Goal: Information Seeking & Learning: Compare options

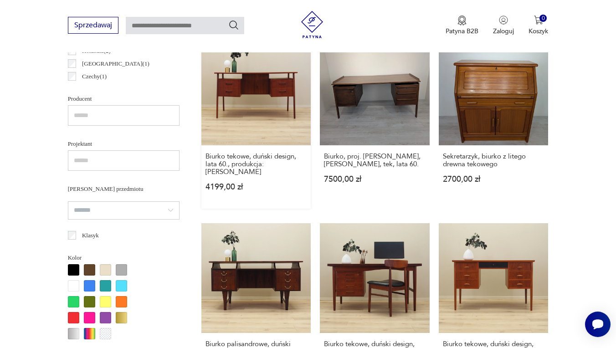
scroll to position [570, 0]
click at [497, 104] on link "Sekretarzyk, biurko z litego drewna tekowego 2700,00 zł" at bounding box center [494, 122] width 110 height 173
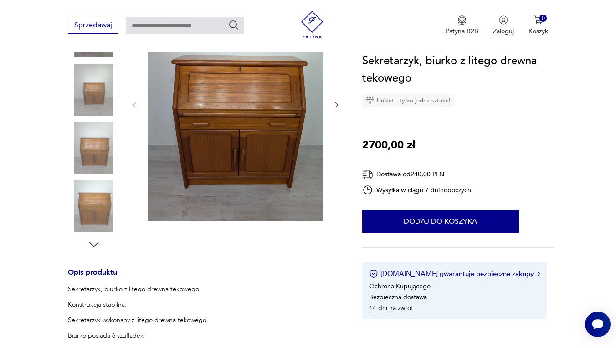
scroll to position [165, 0]
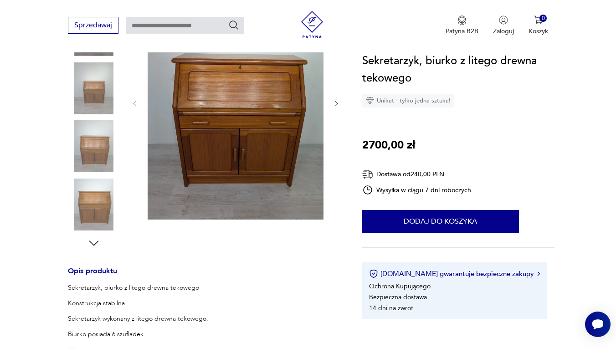
click at [336, 103] on icon "button" at bounding box center [337, 104] width 8 height 8
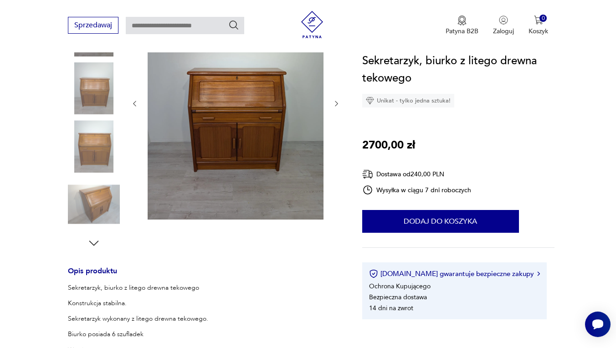
click at [336, 103] on icon "button" at bounding box center [337, 104] width 8 height 8
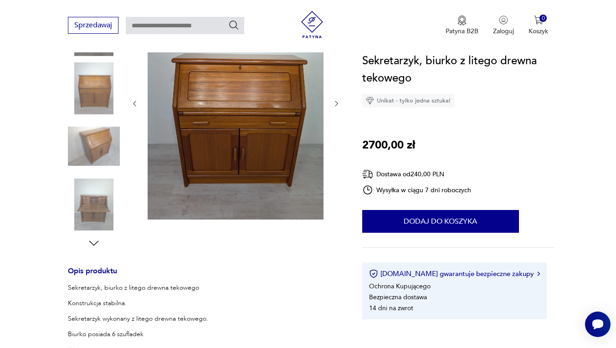
click at [336, 103] on icon "button" at bounding box center [337, 104] width 8 height 8
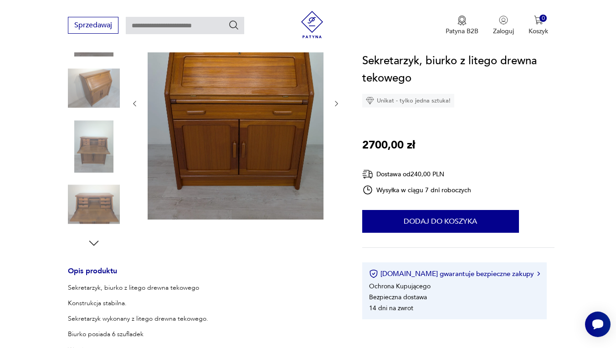
click at [337, 104] on icon "button" at bounding box center [337, 104] width 8 height 8
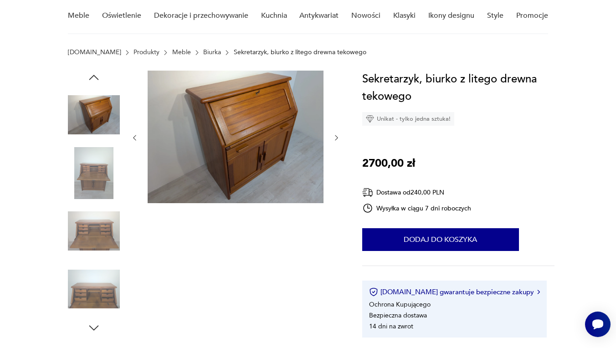
scroll to position [51, 0]
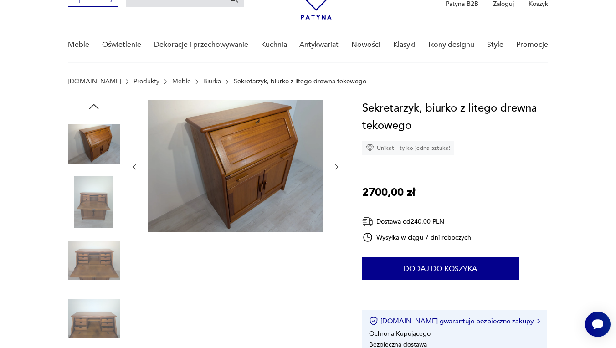
click at [94, 265] on img at bounding box center [94, 260] width 52 height 52
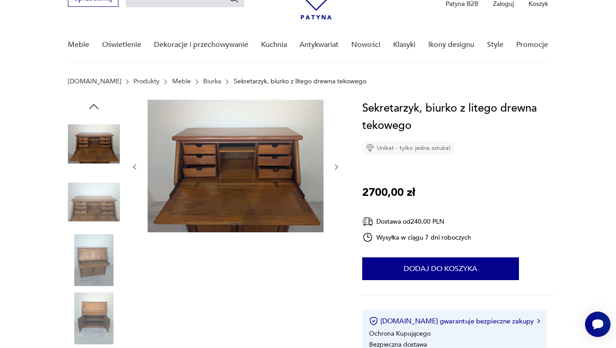
click at [101, 155] on img at bounding box center [94, 144] width 52 height 52
click at [96, 214] on img at bounding box center [94, 202] width 52 height 52
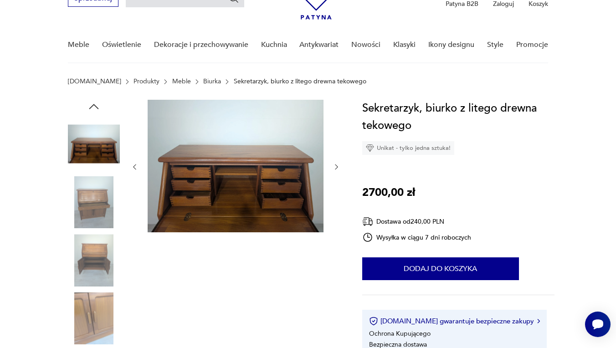
click at [96, 247] on img at bounding box center [94, 260] width 52 height 52
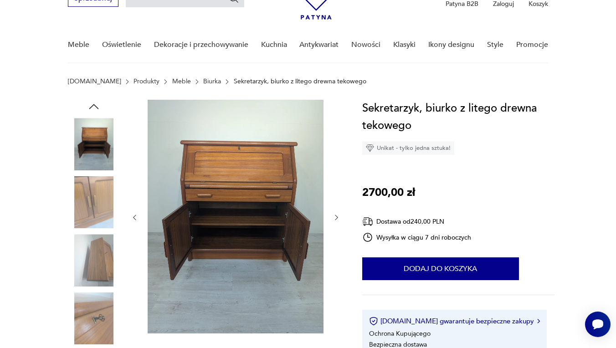
click at [100, 140] on img at bounding box center [94, 144] width 52 height 52
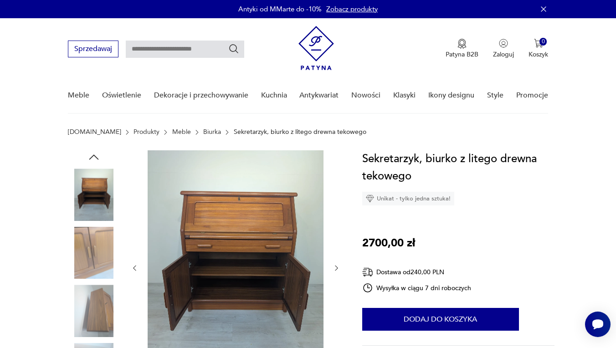
scroll to position [0, 0]
click at [93, 157] on icon "button" at bounding box center [94, 157] width 14 height 14
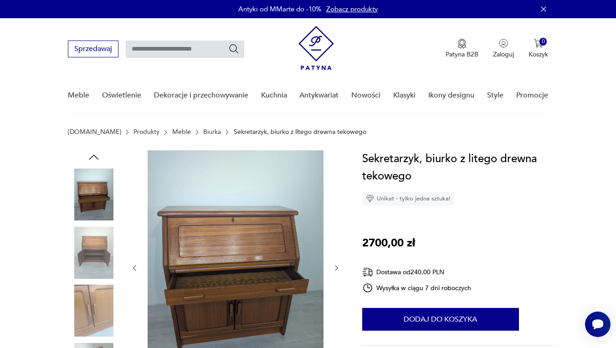
click at [99, 201] on img at bounding box center [94, 195] width 52 height 52
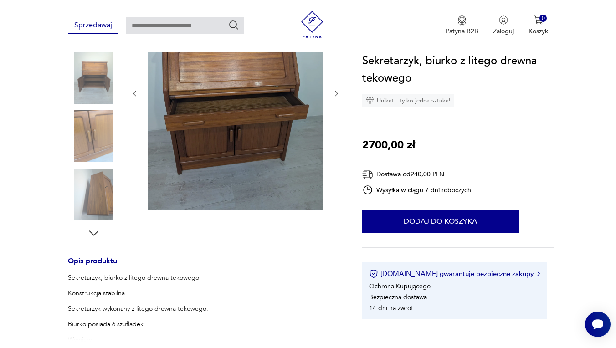
scroll to position [176, 0]
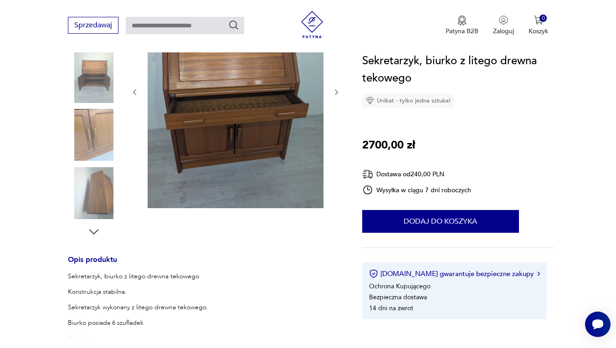
click at [103, 202] on img at bounding box center [94, 193] width 52 height 52
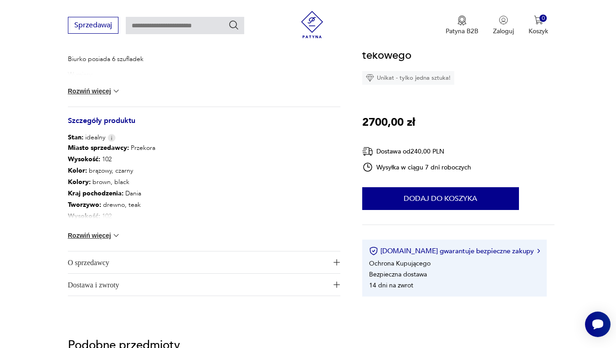
scroll to position [439, 0]
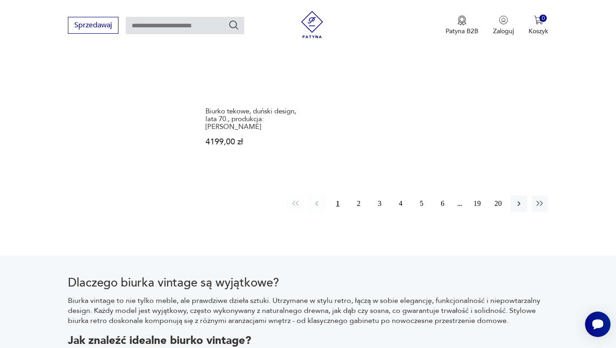
scroll to position [1403, 0]
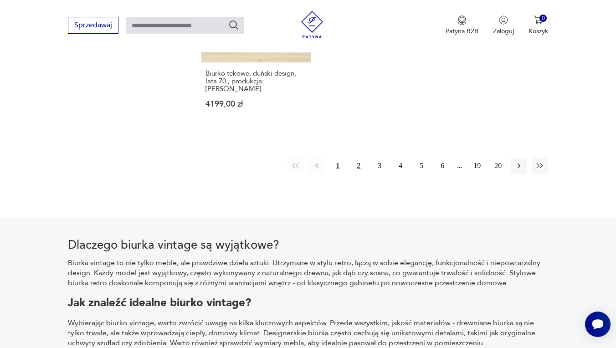
click at [359, 170] on button "2" at bounding box center [359, 166] width 16 height 16
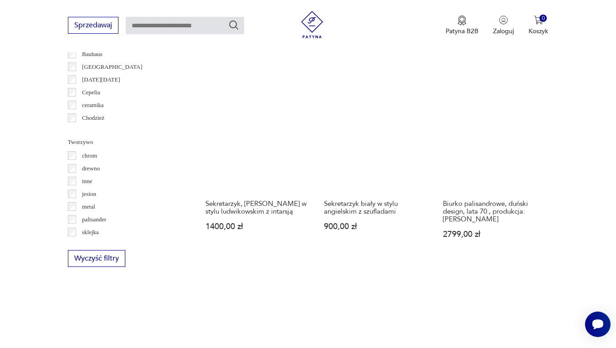
scroll to position [899, 0]
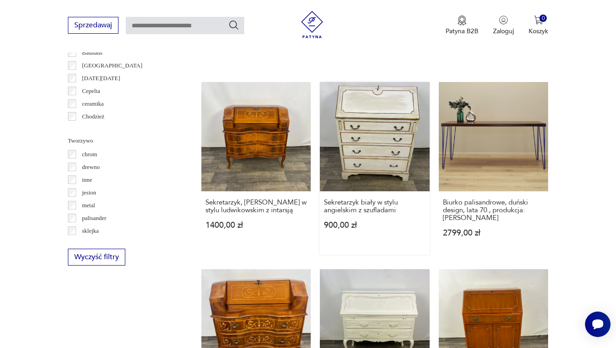
click at [374, 137] on link "Sekretarzyk biały w stylu angielskim z szufladami 900,00 zł" at bounding box center [375, 168] width 110 height 173
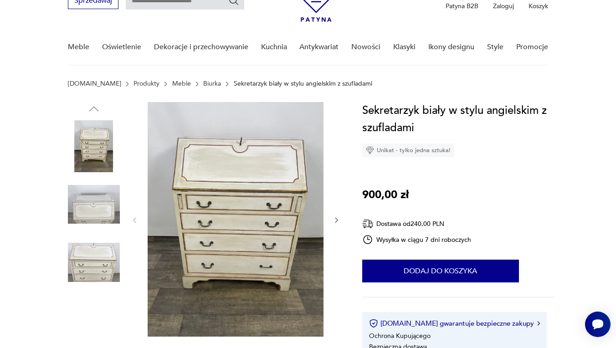
scroll to position [58, 0]
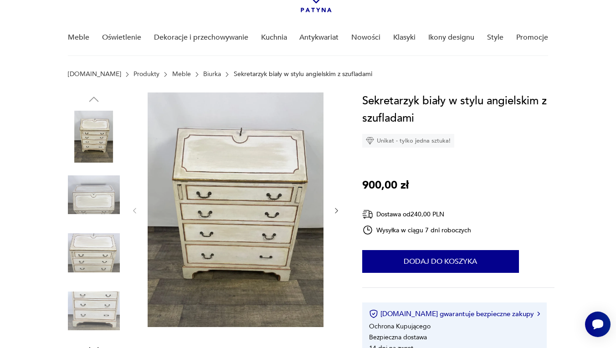
click at [337, 212] on icon "button" at bounding box center [336, 210] width 3 height 5
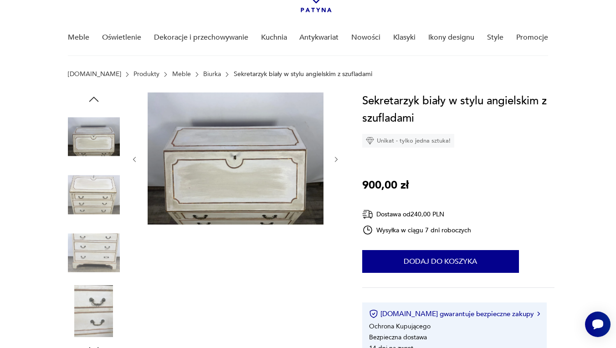
click at [337, 212] on div at bounding box center [236, 160] width 210 height 134
click at [338, 159] on icon "button" at bounding box center [337, 160] width 8 height 8
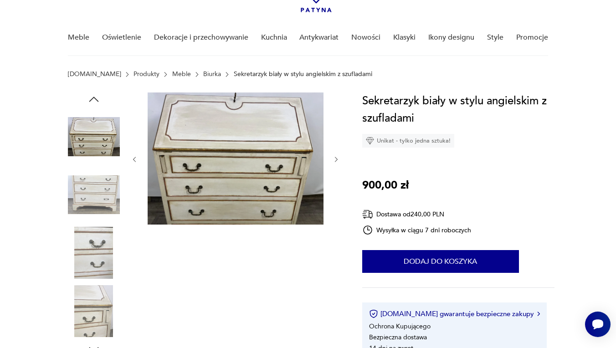
click at [338, 159] on icon "button" at bounding box center [337, 160] width 8 height 8
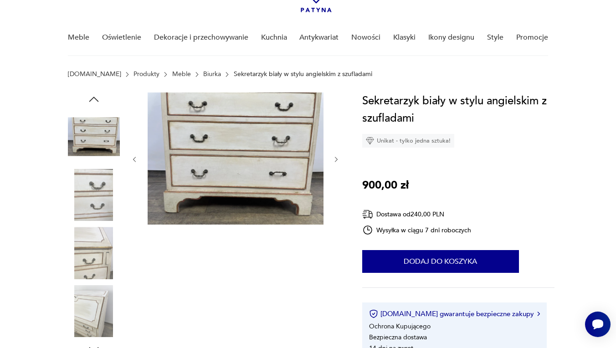
click at [338, 159] on icon "button" at bounding box center [337, 160] width 8 height 8
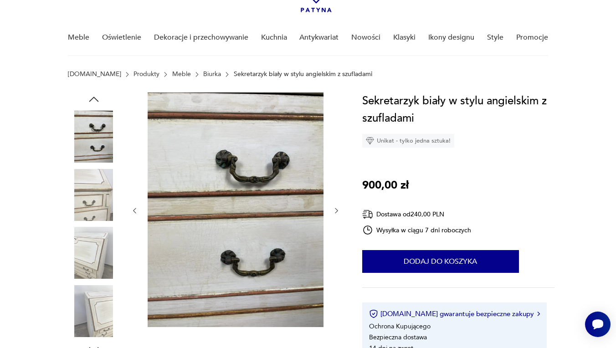
click at [338, 160] on div at bounding box center [236, 211] width 210 height 237
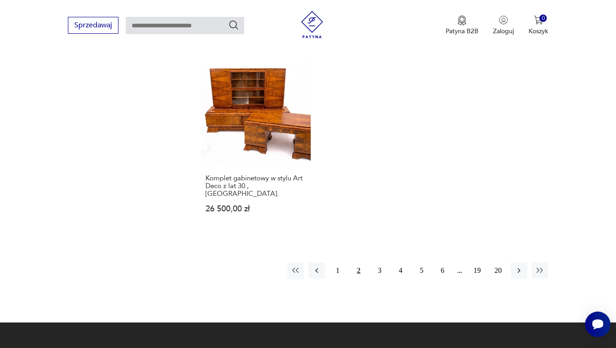
scroll to position [1277, 0]
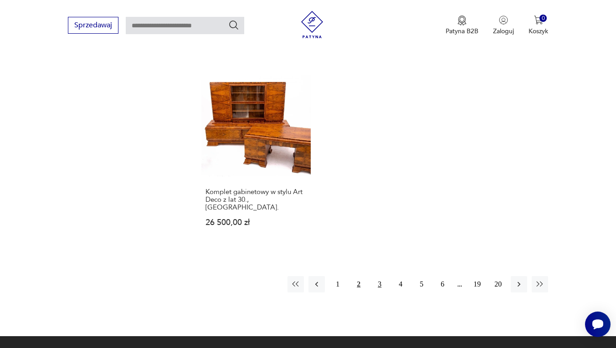
click at [380, 293] on button "3" at bounding box center [379, 284] width 16 height 16
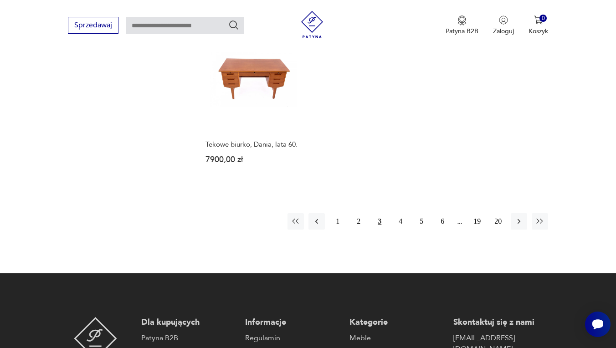
scroll to position [1362, 0]
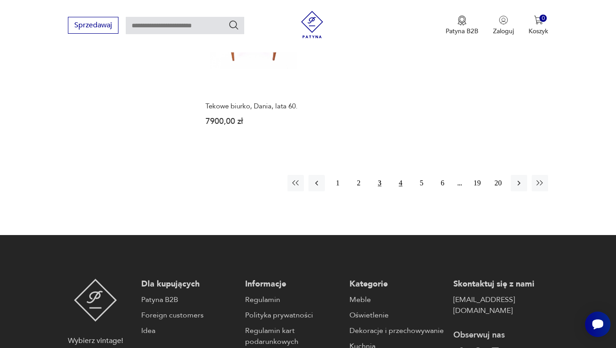
click at [402, 191] on button "4" at bounding box center [400, 183] width 16 height 16
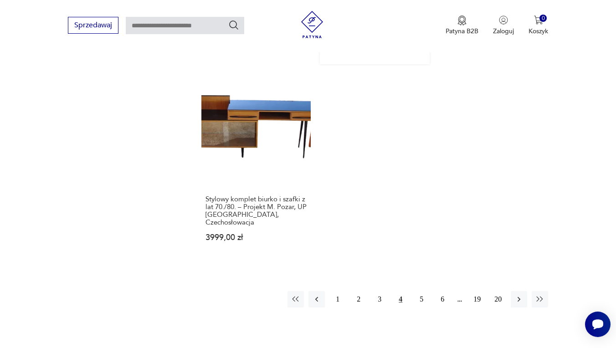
scroll to position [1284, 0]
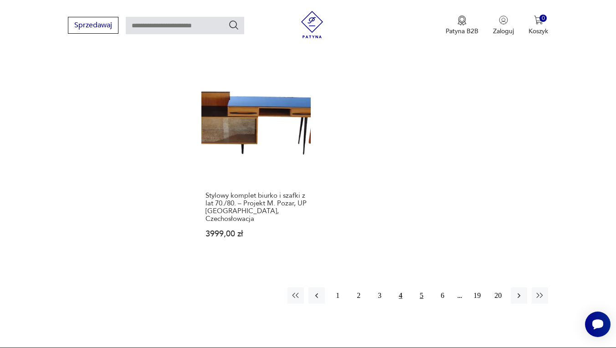
click at [420, 304] on button "5" at bounding box center [421, 296] width 16 height 16
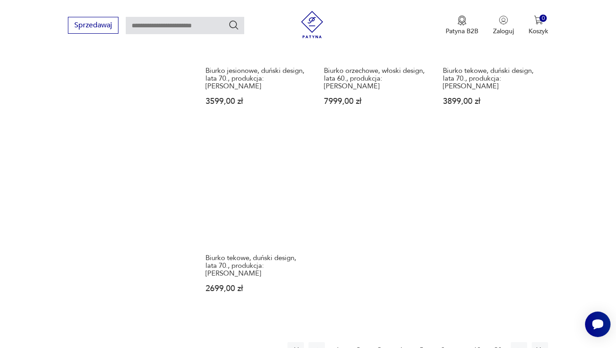
scroll to position [1275, 0]
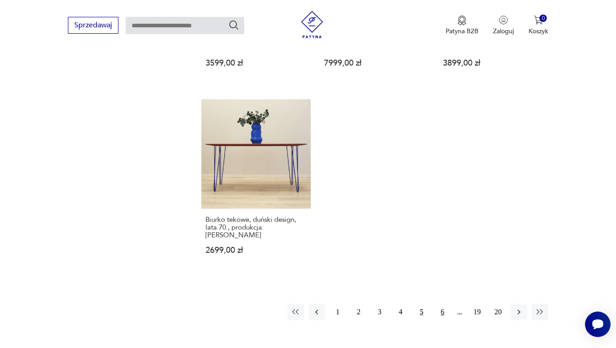
click at [442, 320] on button "6" at bounding box center [442, 312] width 16 height 16
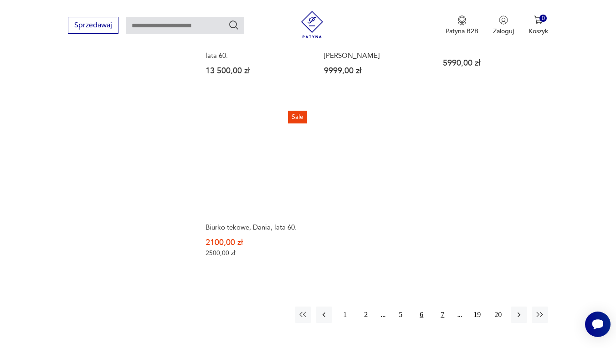
scroll to position [1266, 0]
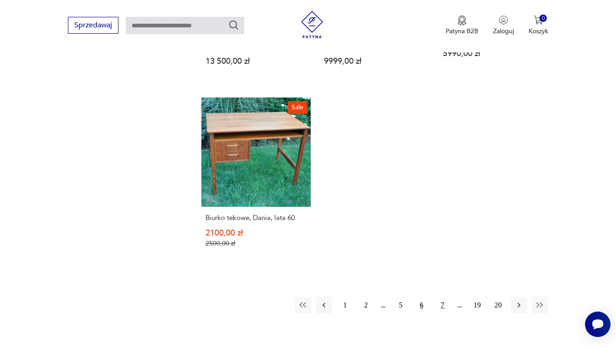
click at [444, 314] on button "7" at bounding box center [442, 305] width 16 height 16
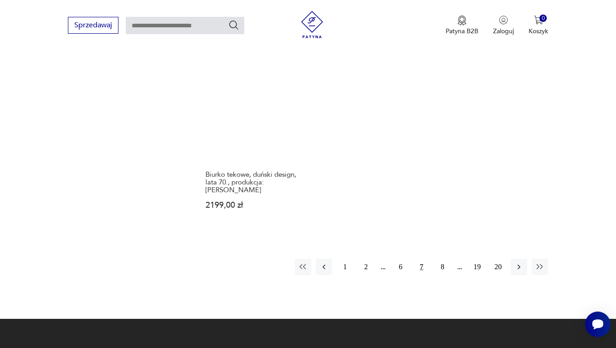
scroll to position [1316, 0]
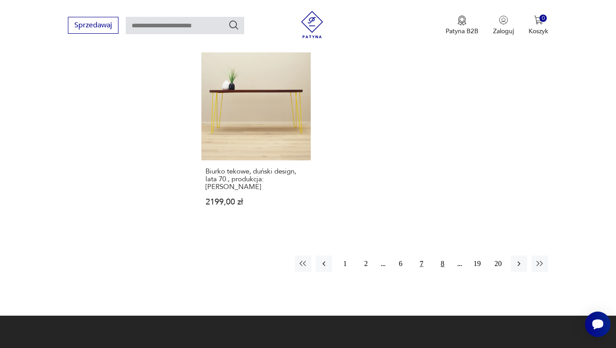
click at [445, 272] on button "8" at bounding box center [442, 264] width 16 height 16
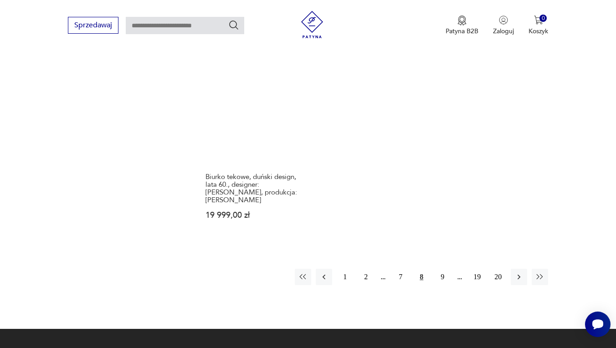
scroll to position [1290, 0]
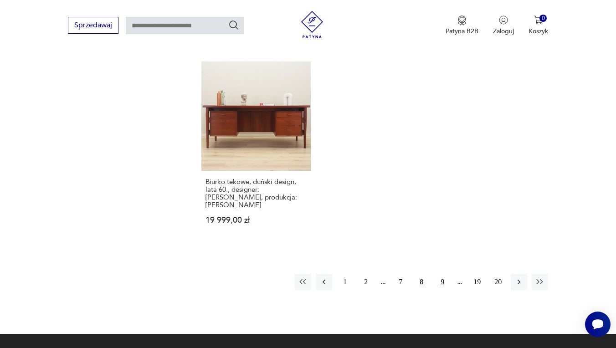
click at [445, 290] on button "9" at bounding box center [442, 282] width 16 height 16
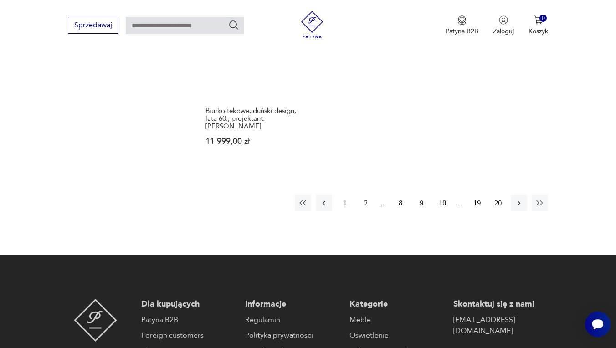
scroll to position [1385, 0]
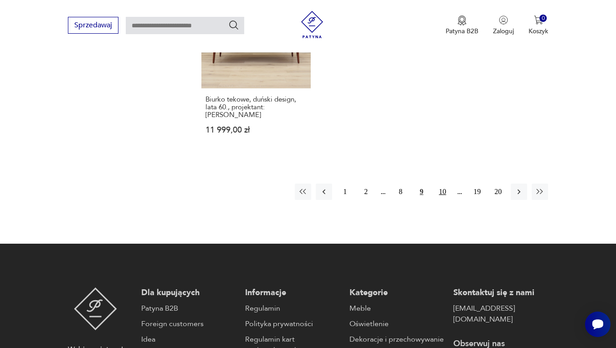
click at [445, 196] on button "10" at bounding box center [442, 192] width 16 height 16
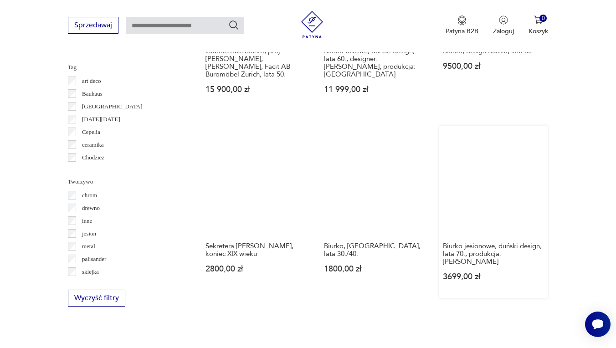
scroll to position [859, 0]
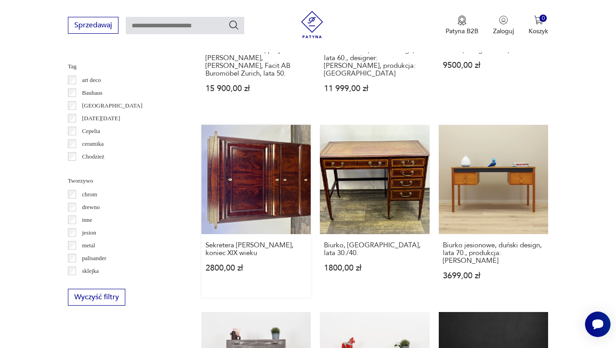
click at [237, 208] on link "Sekretera [PERSON_NAME], koniec XIX wieku 2800,00 zł" at bounding box center [256, 211] width 110 height 173
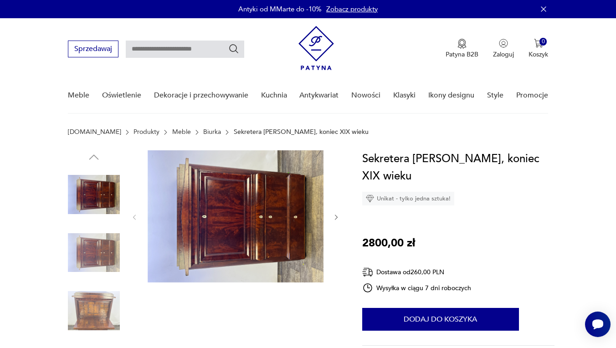
click at [338, 218] on icon "button" at bounding box center [337, 218] width 8 height 8
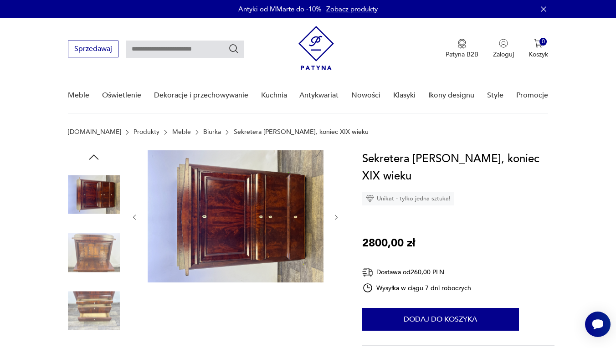
click at [338, 218] on icon "button" at bounding box center [337, 218] width 8 height 8
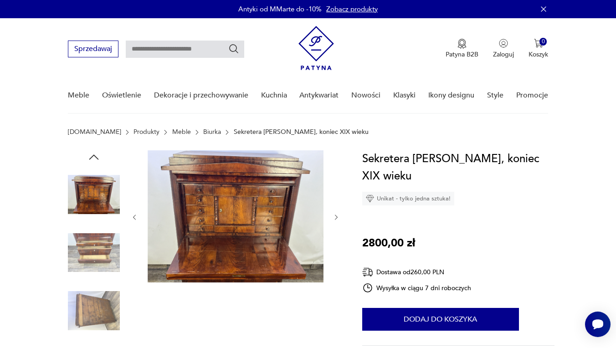
click at [338, 218] on icon "button" at bounding box center [337, 218] width 8 height 8
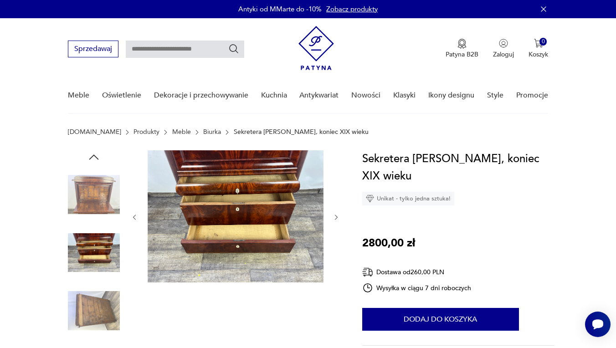
click at [338, 218] on icon "button" at bounding box center [337, 218] width 8 height 8
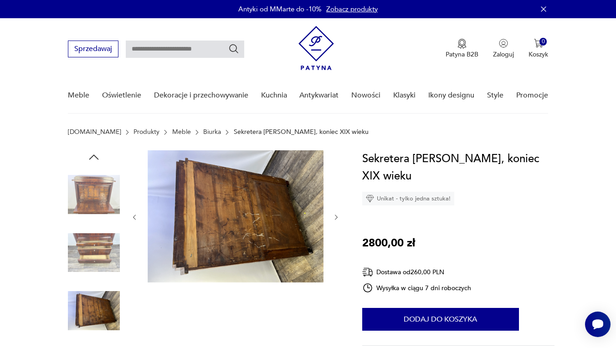
click at [338, 218] on icon "button" at bounding box center [337, 218] width 8 height 8
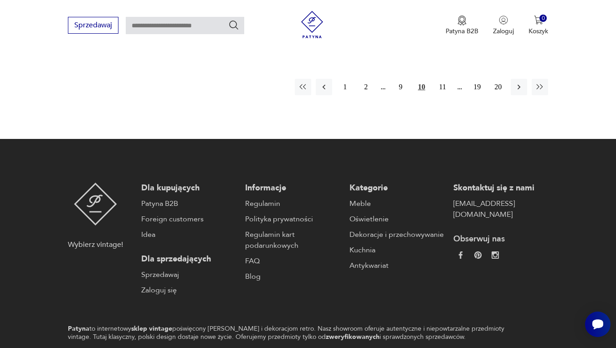
scroll to position [1538, 0]
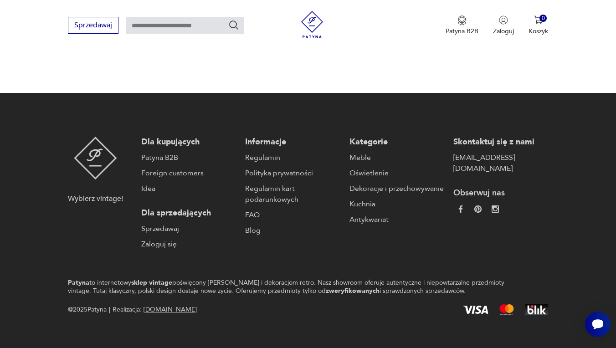
click at [440, 49] on button "11" at bounding box center [442, 41] width 16 height 16
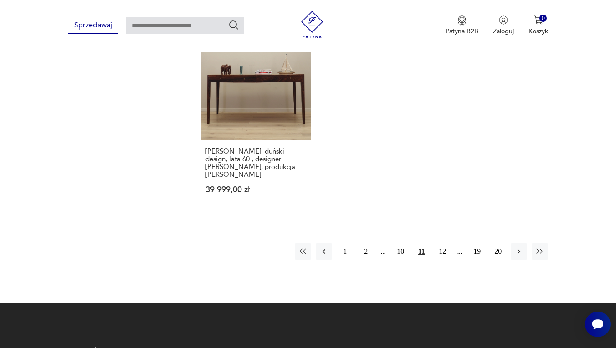
scroll to position [1336, 0]
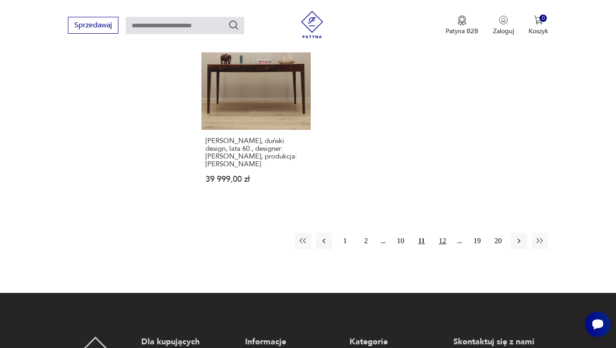
click at [441, 249] on button "12" at bounding box center [442, 241] width 16 height 16
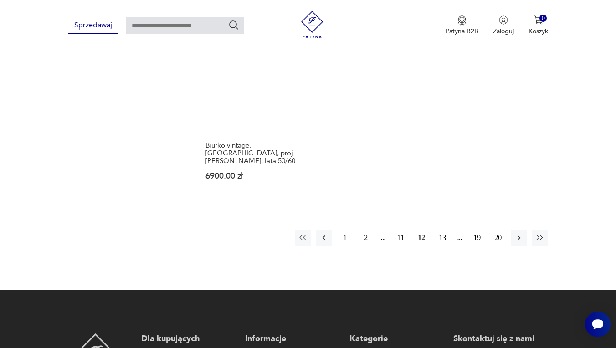
scroll to position [1339, 0]
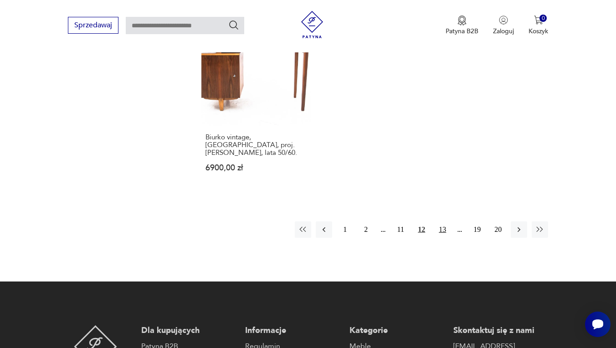
click at [444, 238] on button "13" at bounding box center [442, 230] width 16 height 16
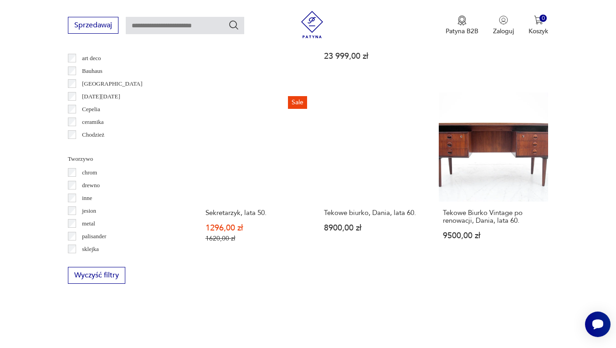
scroll to position [881, 0]
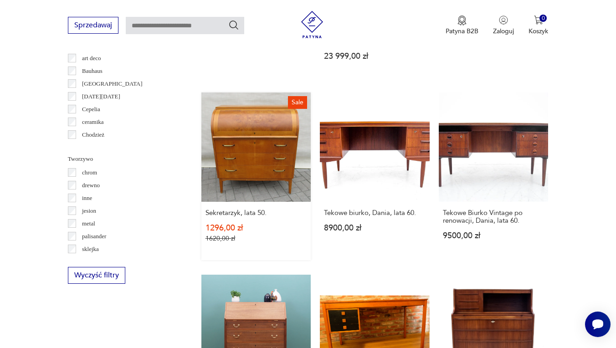
click at [237, 189] on link "Sale Sekretarzyk, lata 50. 1296,00 zł 1620,00 zł" at bounding box center [256, 177] width 110 height 168
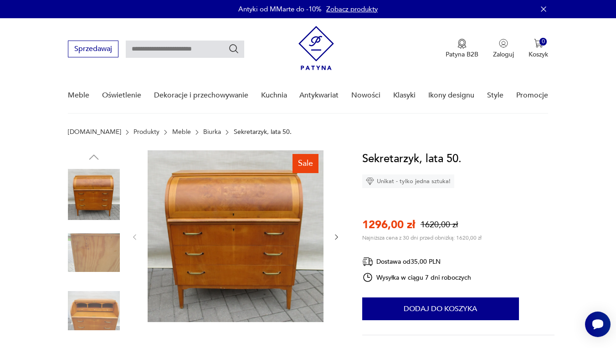
click at [337, 235] on icon "button" at bounding box center [337, 237] width 8 height 8
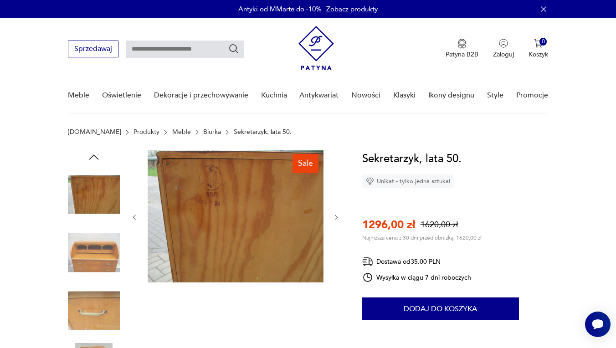
click at [337, 237] on div at bounding box center [236, 217] width 210 height 134
click at [336, 218] on icon "button" at bounding box center [337, 218] width 8 height 8
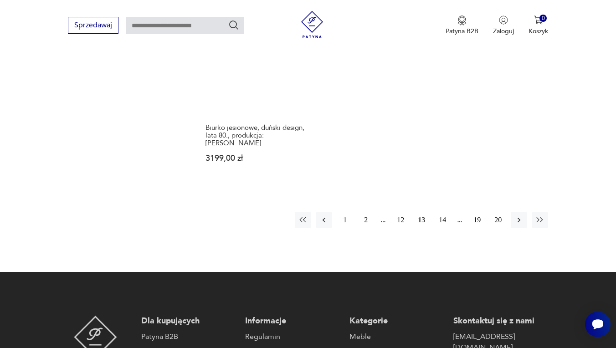
scroll to position [1336, 0]
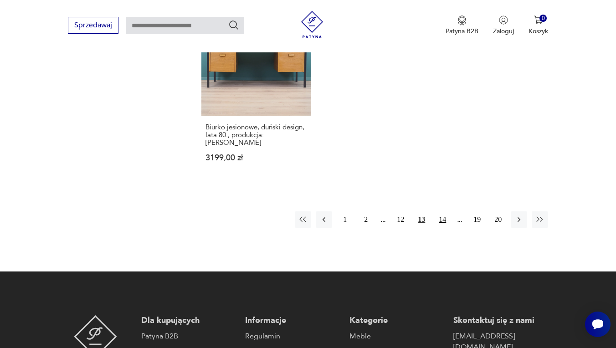
click at [443, 228] on button "14" at bounding box center [442, 220] width 16 height 16
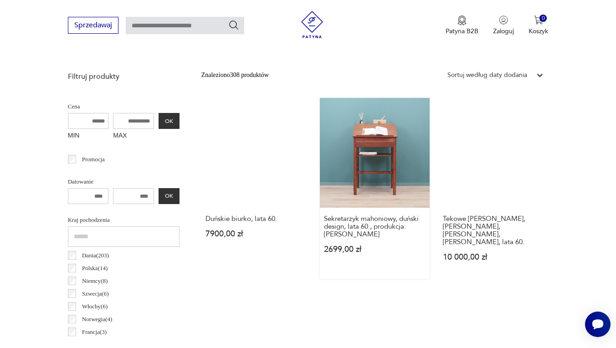
scroll to position [317, 0]
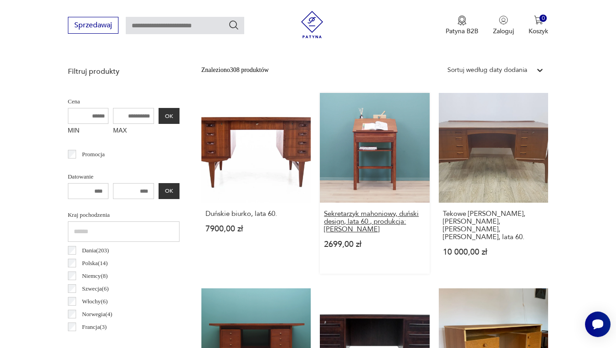
click at [374, 226] on h3 "Sekretarzyk mahoniowy, duński design, lata 60., produkcja: [PERSON_NAME]" at bounding box center [375, 221] width 102 height 23
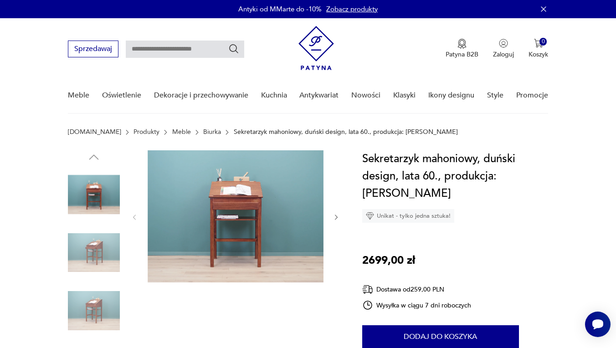
click at [338, 219] on icon "button" at bounding box center [337, 218] width 8 height 8
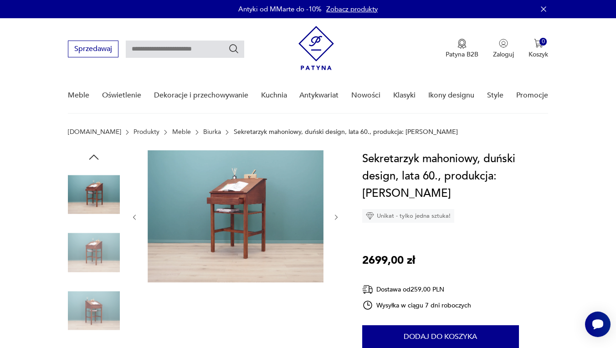
click at [338, 219] on icon "button" at bounding box center [337, 218] width 8 height 8
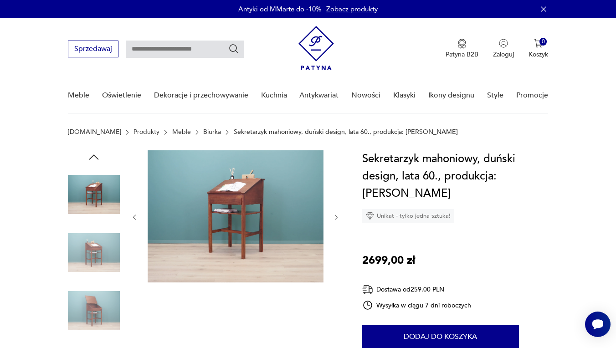
click at [338, 219] on icon "button" at bounding box center [337, 218] width 8 height 8
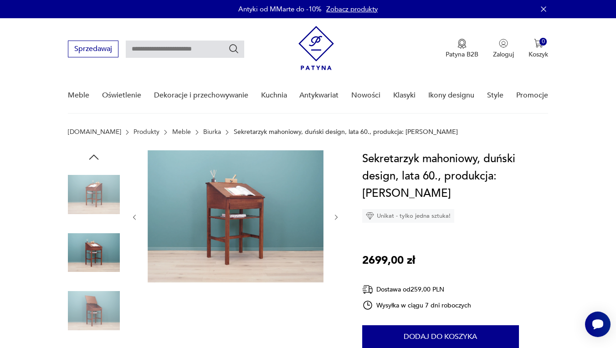
click at [338, 219] on icon "button" at bounding box center [337, 218] width 8 height 8
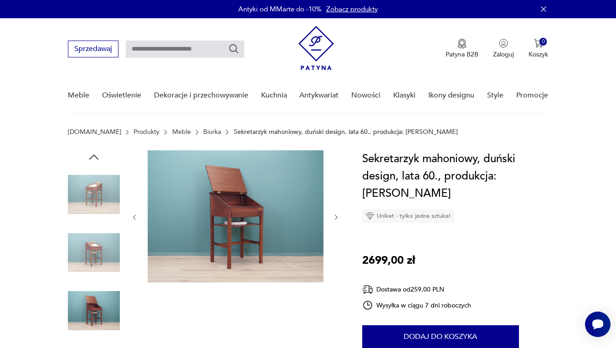
click at [339, 219] on icon "button" at bounding box center [337, 218] width 8 height 8
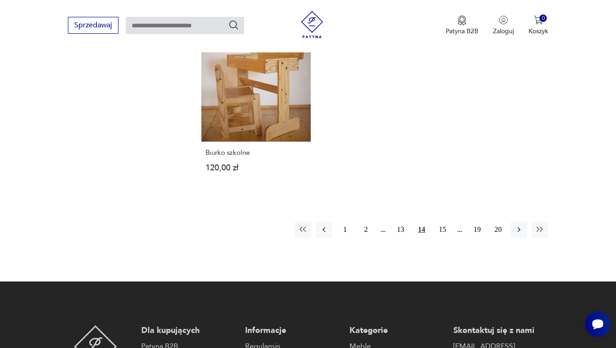
scroll to position [1360, 0]
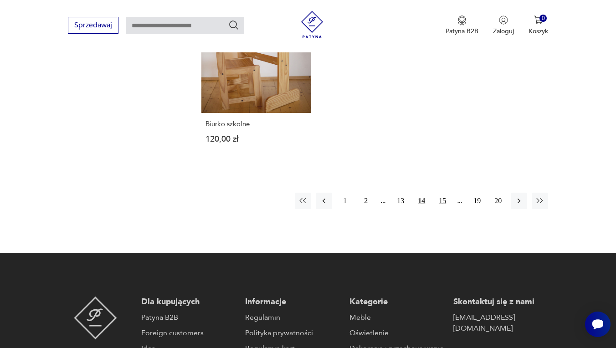
click at [443, 209] on button "15" at bounding box center [442, 201] width 16 height 16
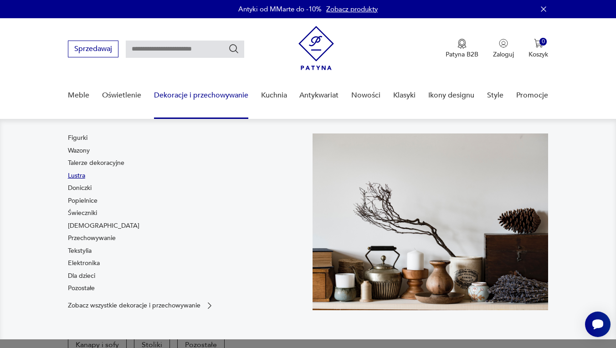
click at [75, 176] on link "Lustra" at bounding box center [76, 175] width 17 height 9
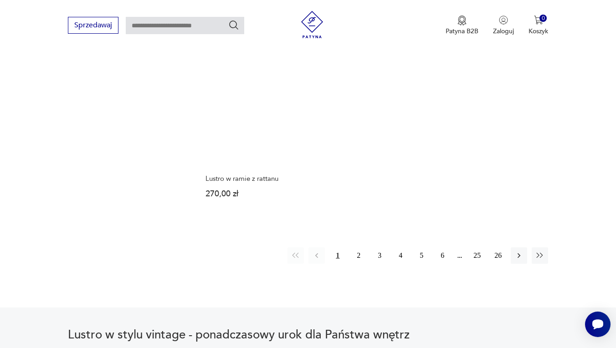
scroll to position [1282, 0]
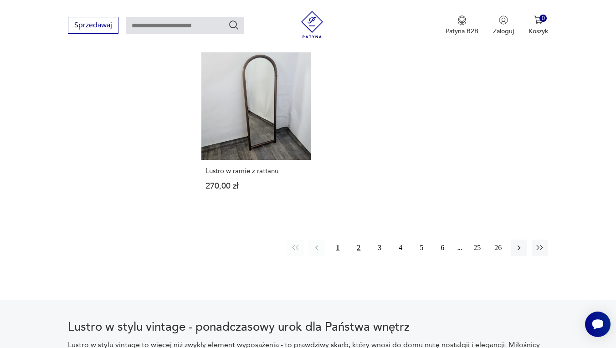
click at [358, 256] on button "2" at bounding box center [359, 248] width 16 height 16
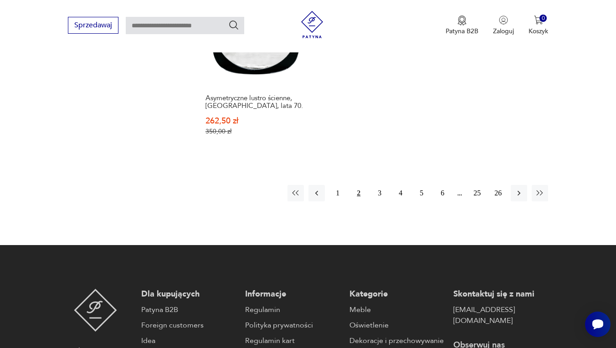
scroll to position [1395, 0]
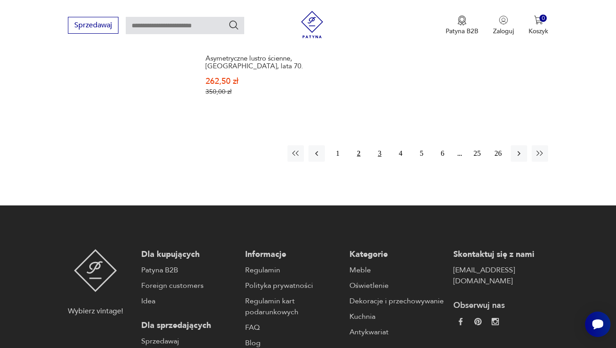
click at [383, 162] on button "3" at bounding box center [379, 153] width 16 height 16
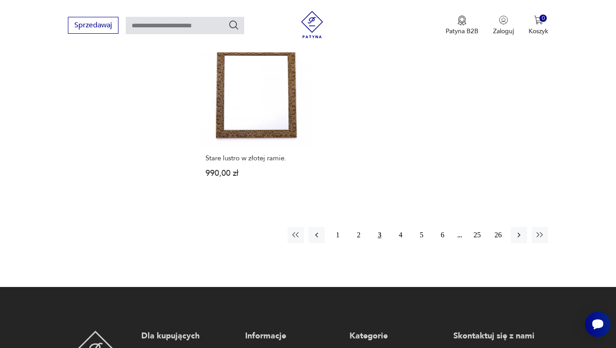
scroll to position [1297, 0]
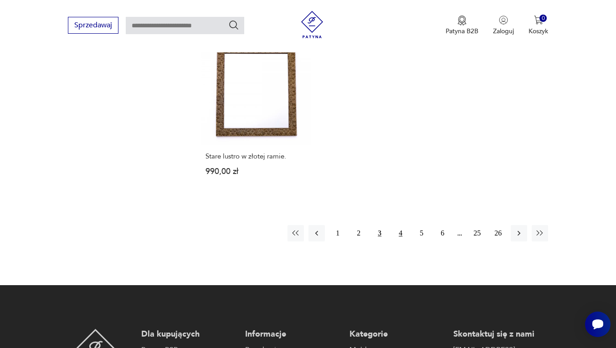
click at [401, 242] on button "4" at bounding box center [400, 233] width 16 height 16
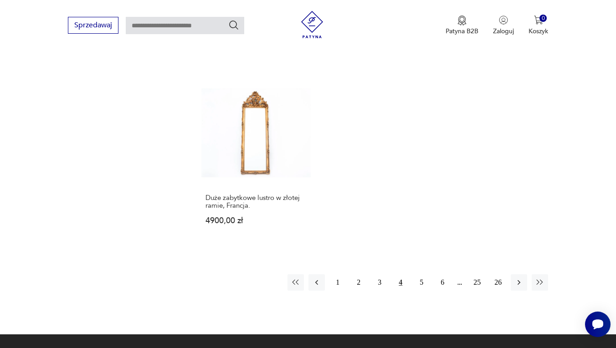
scroll to position [1328, 0]
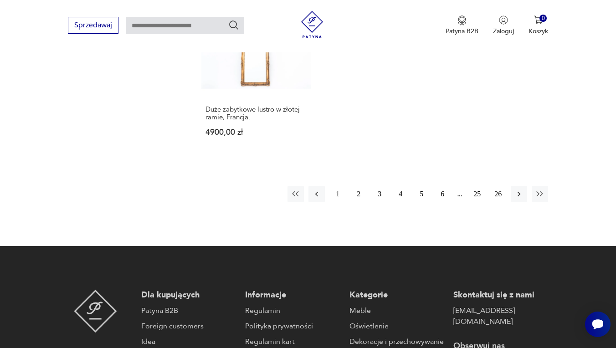
click at [424, 202] on button "5" at bounding box center [421, 194] width 16 height 16
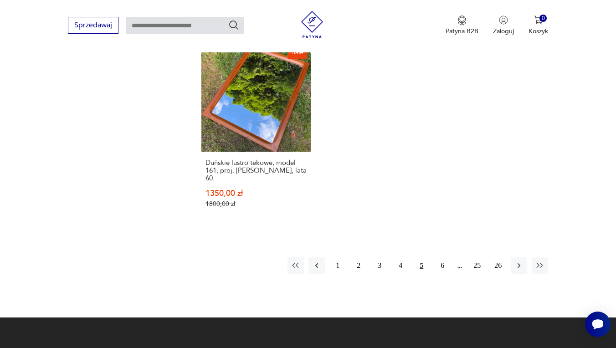
scroll to position [1303, 0]
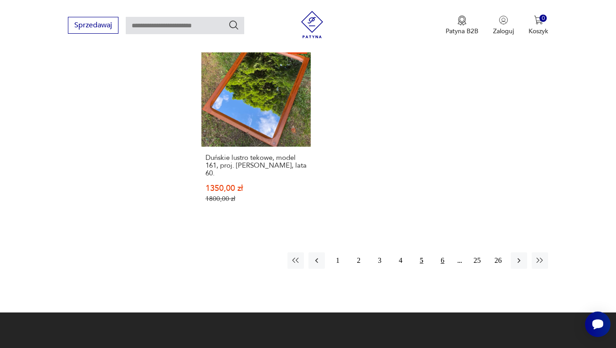
click at [443, 269] on button "6" at bounding box center [442, 261] width 16 height 16
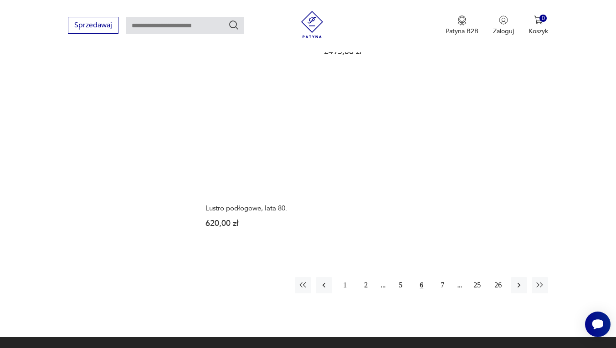
scroll to position [1265, 0]
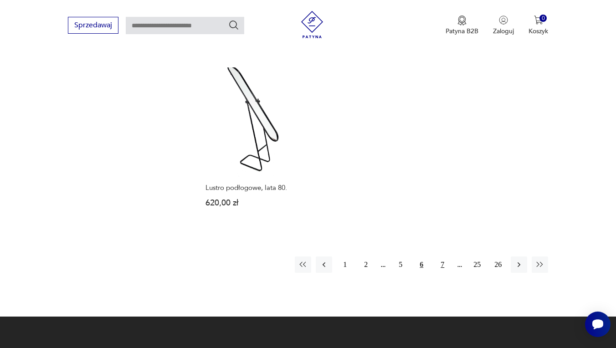
click at [443, 273] on button "7" at bounding box center [442, 265] width 16 height 16
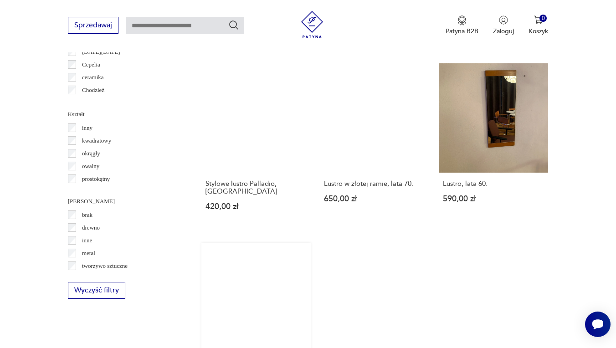
scroll to position [906, 0]
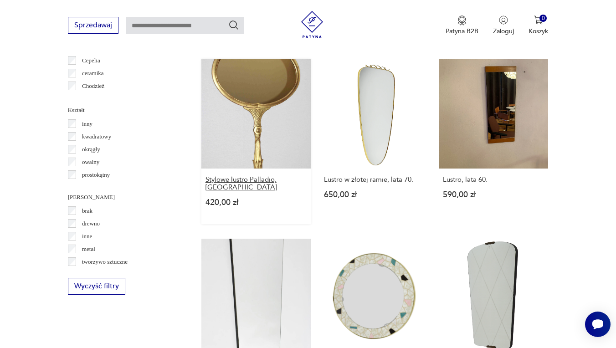
click at [234, 191] on h3 "Stylowe lustro Palladio, [GEOGRAPHIC_DATA]" at bounding box center [257, 183] width 102 height 15
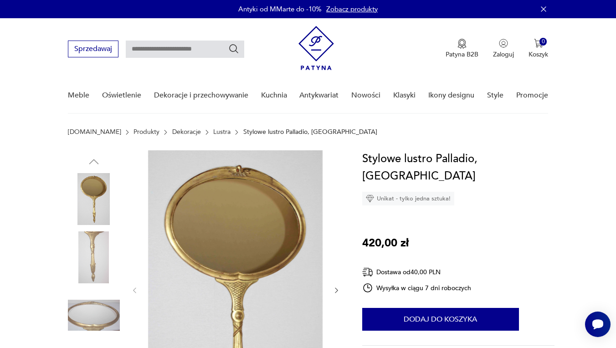
click at [92, 255] on img at bounding box center [94, 258] width 52 height 52
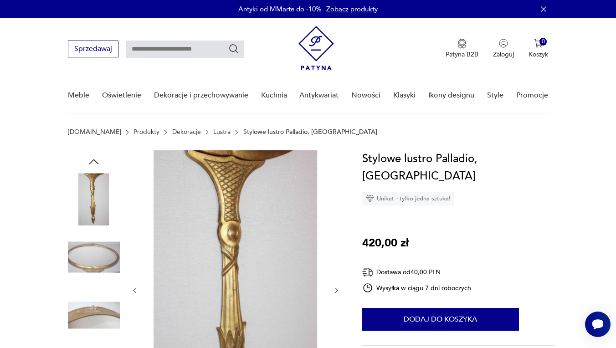
click at [337, 292] on icon "button" at bounding box center [336, 290] width 3 height 5
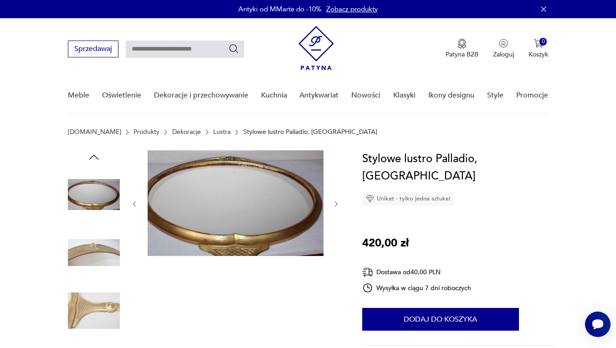
click at [337, 293] on div at bounding box center [236, 282] width 210 height 264
click at [95, 314] on img at bounding box center [94, 311] width 52 height 52
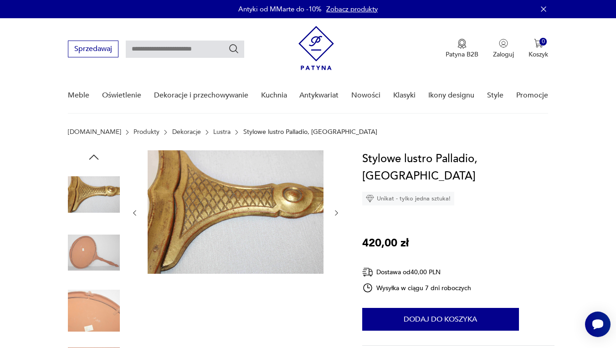
click at [93, 258] on img at bounding box center [94, 253] width 52 height 52
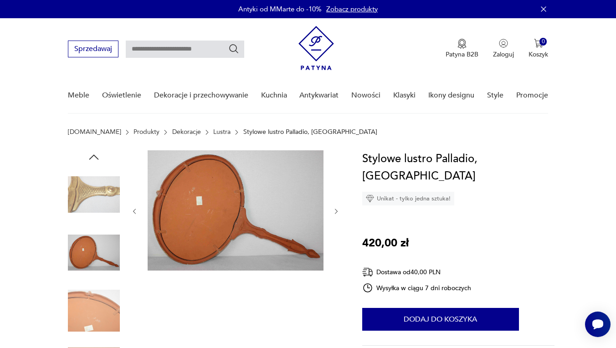
click at [93, 296] on img at bounding box center [94, 311] width 52 height 52
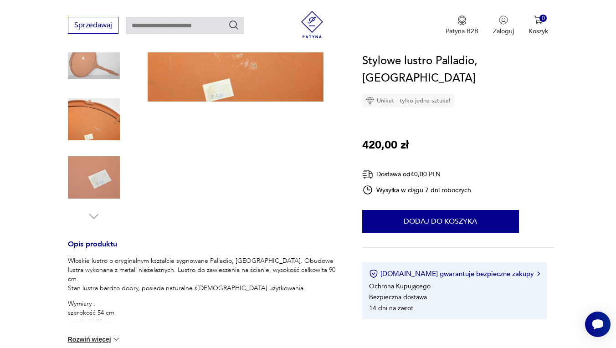
scroll to position [185, 0]
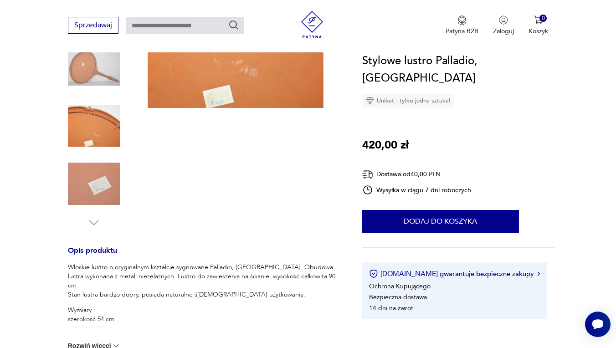
click at [103, 183] on img at bounding box center [94, 184] width 52 height 52
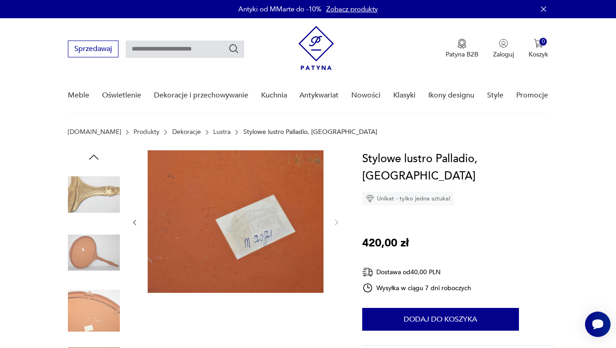
scroll to position [0, 0]
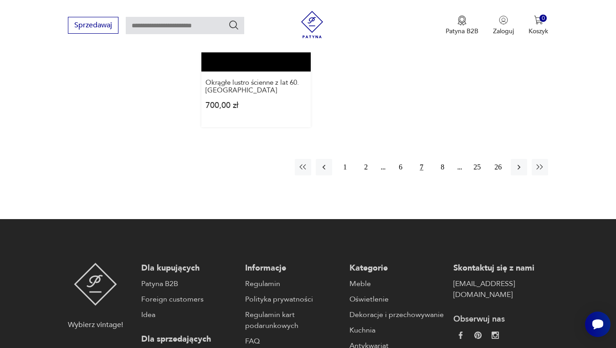
scroll to position [1383, 0]
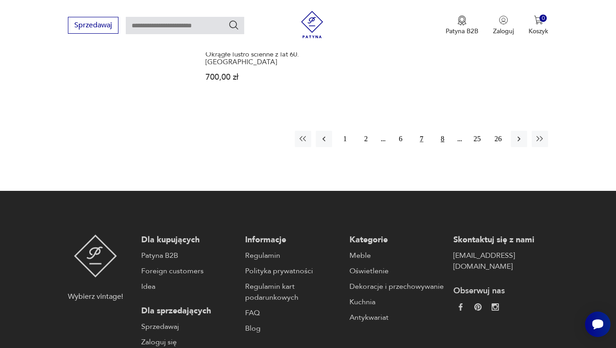
click at [445, 147] on button "8" at bounding box center [442, 139] width 16 height 16
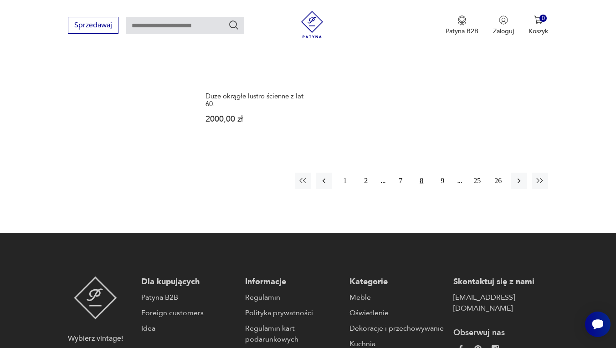
scroll to position [1410, 0]
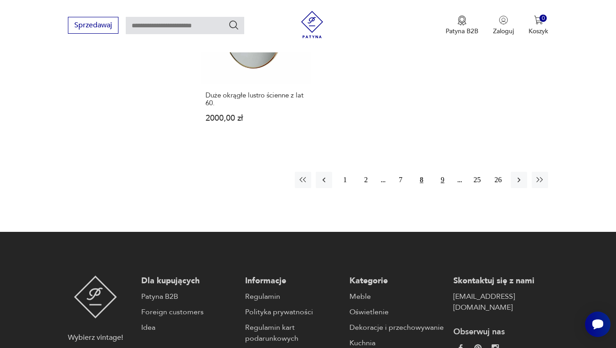
click at [442, 188] on button "9" at bounding box center [442, 180] width 16 height 16
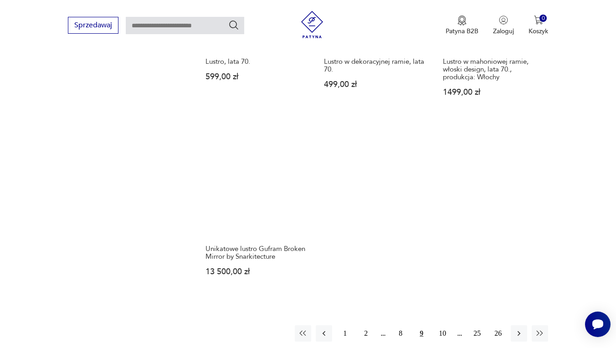
scroll to position [1198, 0]
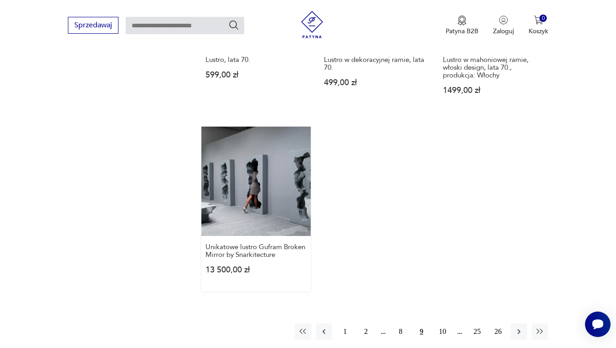
click at [262, 226] on link "Unikatowe lustro Gufram Broken Mirror by Snarkitecture 13 500,00 zł" at bounding box center [256, 209] width 110 height 165
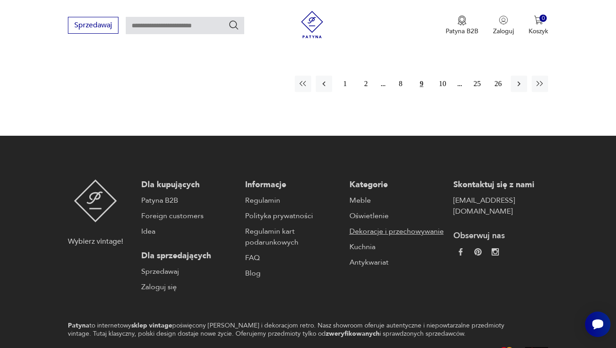
scroll to position [1444, 0]
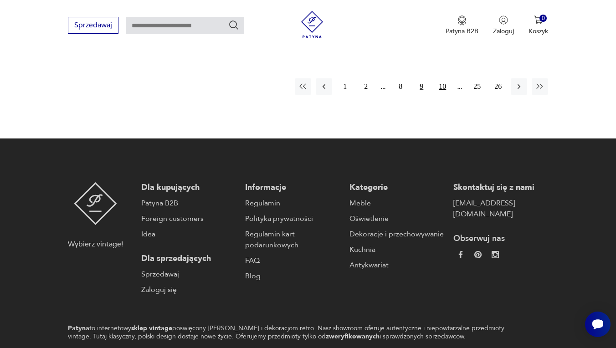
click at [444, 95] on button "10" at bounding box center [442, 86] width 16 height 16
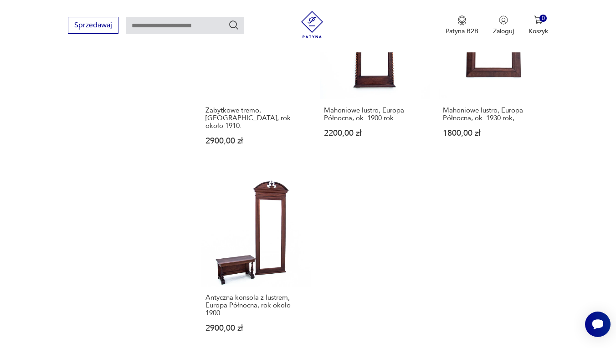
scroll to position [1210, 0]
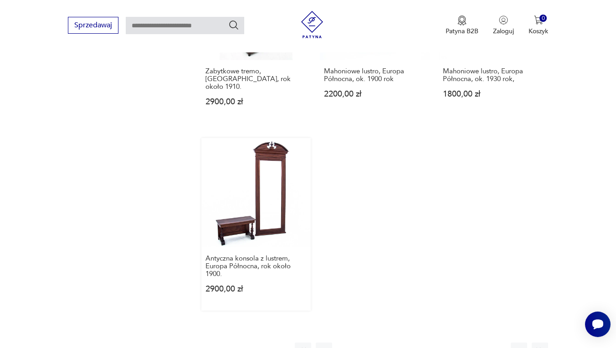
click at [236, 256] on link "Antyczna konsola z lustrem, Europa Północna, rok około 1900. 2900,00 zł" at bounding box center [256, 224] width 110 height 173
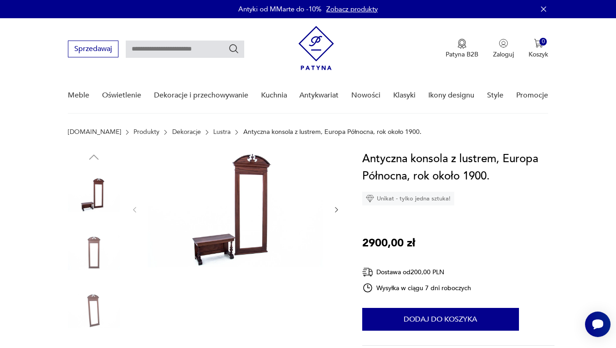
click at [98, 251] on img at bounding box center [94, 253] width 52 height 52
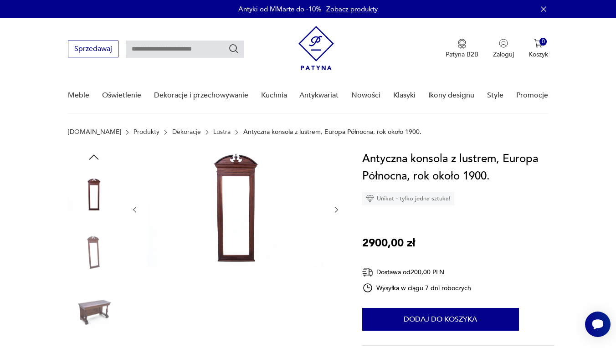
click at [101, 305] on img at bounding box center [94, 311] width 52 height 52
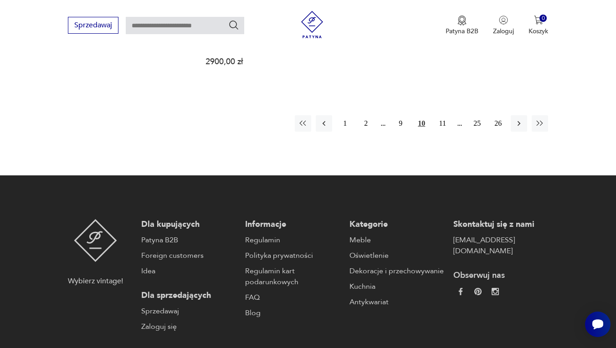
scroll to position [1428, 0]
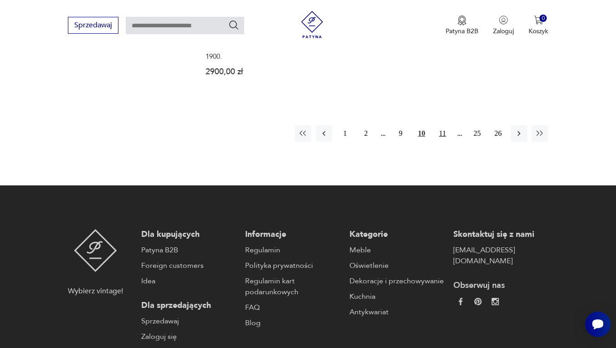
click at [443, 142] on button "11" at bounding box center [442, 133] width 16 height 16
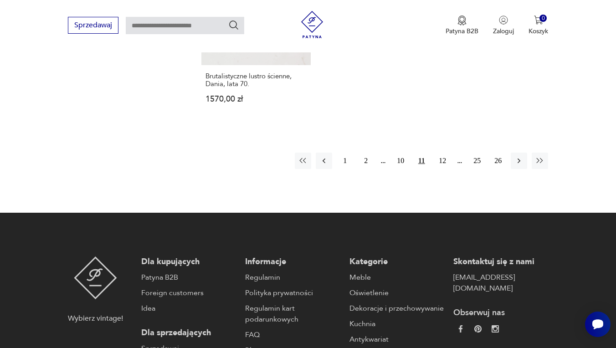
scroll to position [1433, 0]
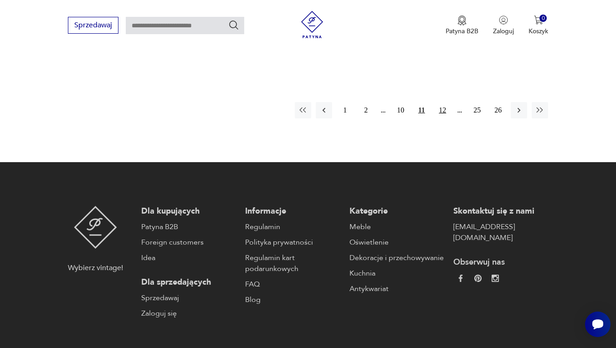
click at [444, 119] on button "12" at bounding box center [442, 110] width 16 height 16
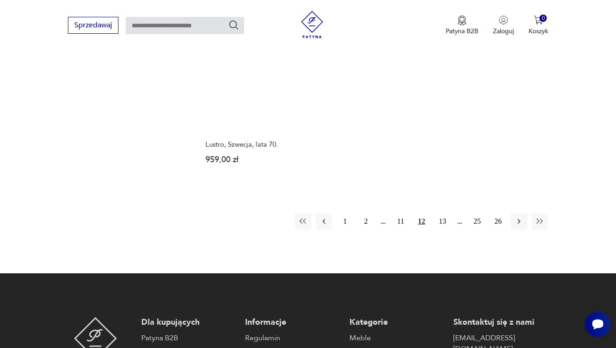
scroll to position [1295, 0]
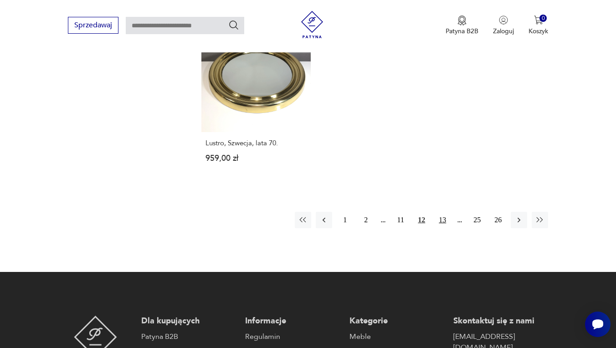
click at [444, 228] on button "13" at bounding box center [442, 220] width 16 height 16
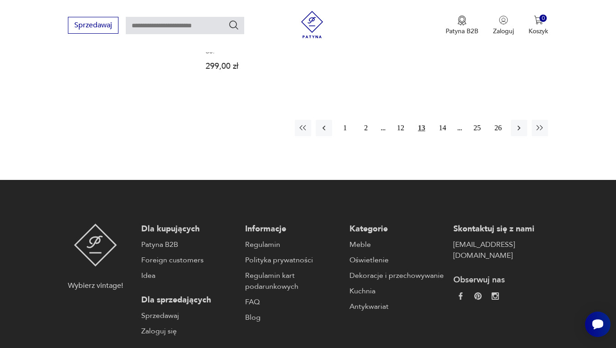
scroll to position [1455, 0]
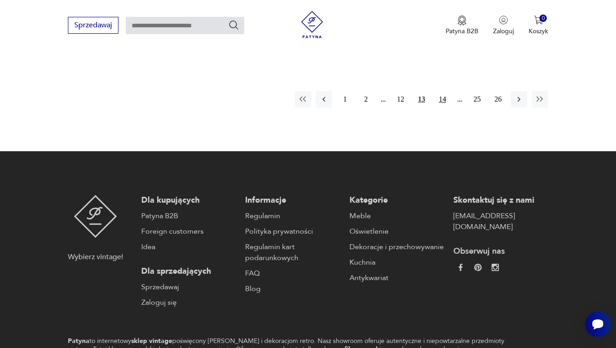
click at [444, 108] on button "14" at bounding box center [442, 99] width 16 height 16
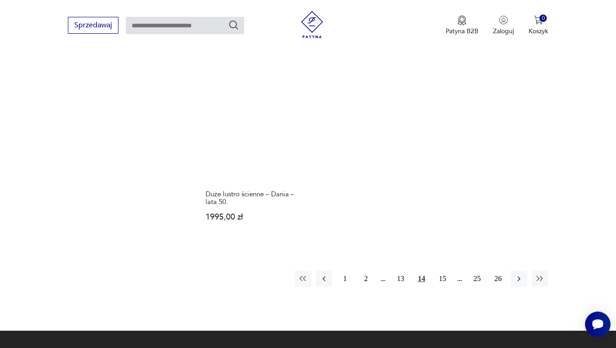
scroll to position [1304, 0]
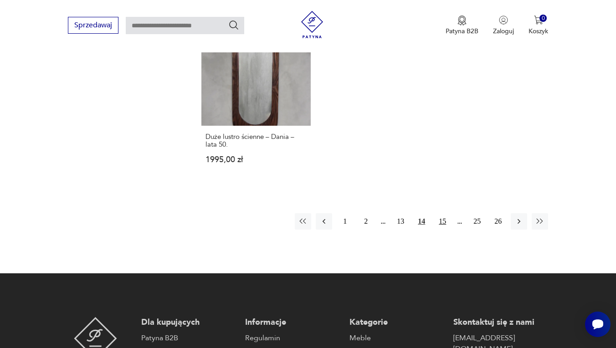
click at [446, 230] on button "15" at bounding box center [442, 221] width 16 height 16
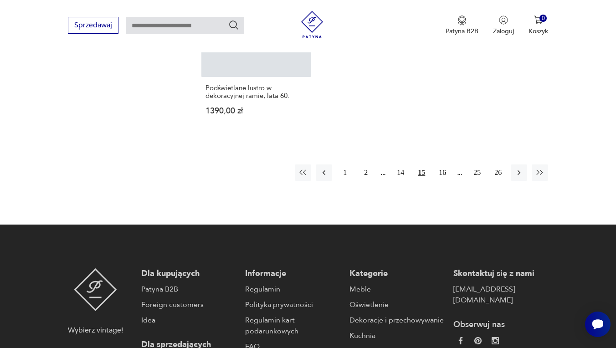
scroll to position [1345, 0]
click at [445, 181] on button "16" at bounding box center [442, 173] width 16 height 16
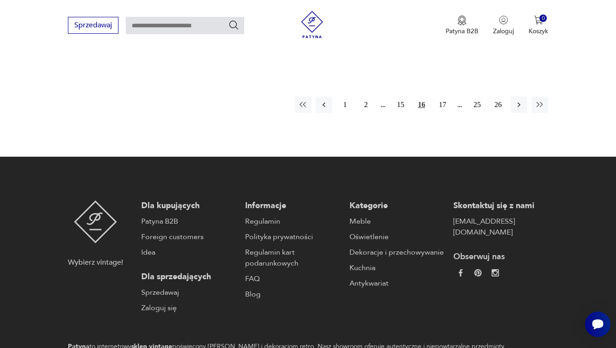
scroll to position [1439, 0]
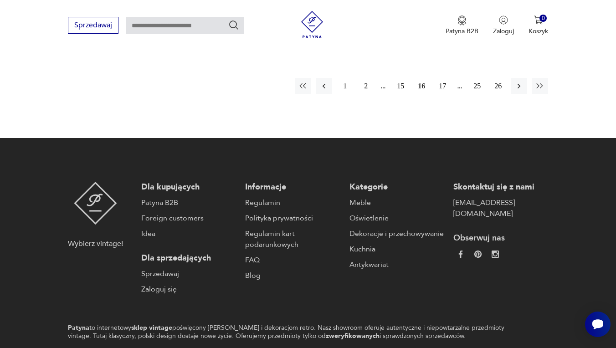
click at [446, 94] on button "17" at bounding box center [442, 86] width 16 height 16
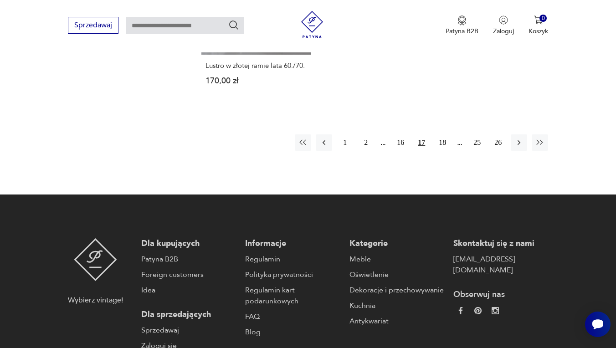
scroll to position [1379, 0]
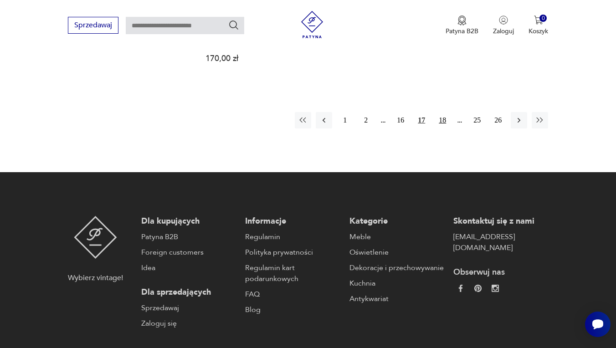
click at [444, 129] on button "18" at bounding box center [442, 120] width 16 height 16
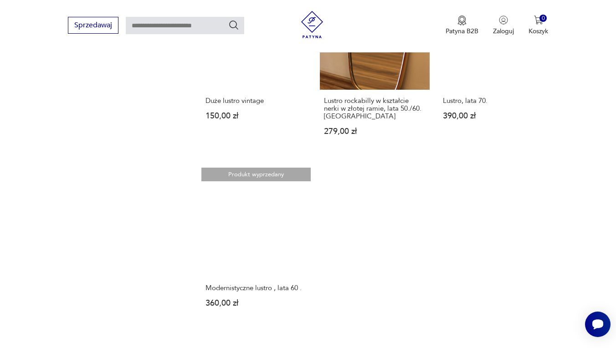
scroll to position [1237, 0]
